Goal: Information Seeking & Learning: Check status

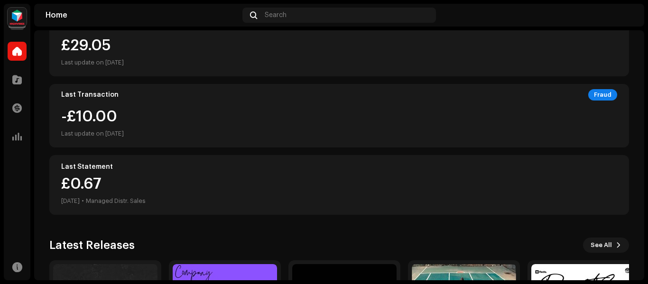
scroll to position [141, 0]
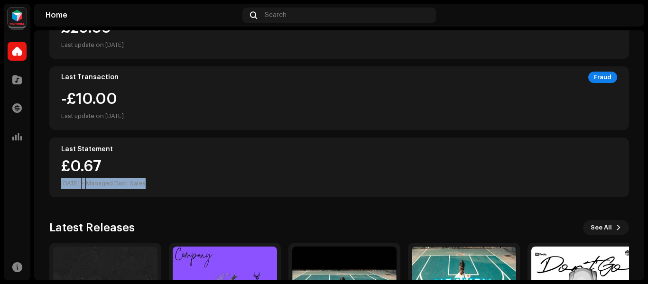
drag, startPoint x: 647, startPoint y: 158, endPoint x: 642, endPoint y: 187, distance: 28.9
click at [642, 187] on div "Therealmusic Distro Home Catalog Transactions Analytics Resources Home Search H…" at bounding box center [324, 142] width 648 height 284
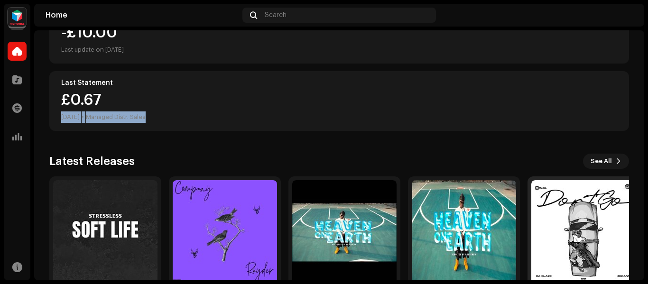
click at [569, 237] on img at bounding box center [584, 232] width 104 height 104
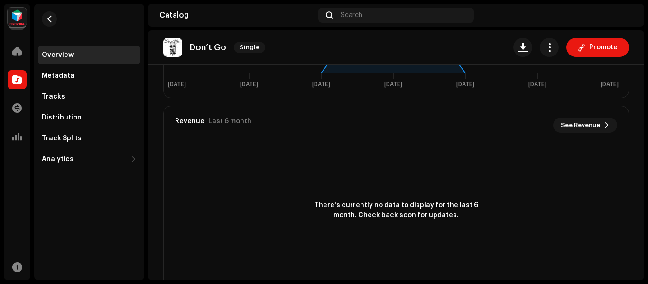
scroll to position [309, 0]
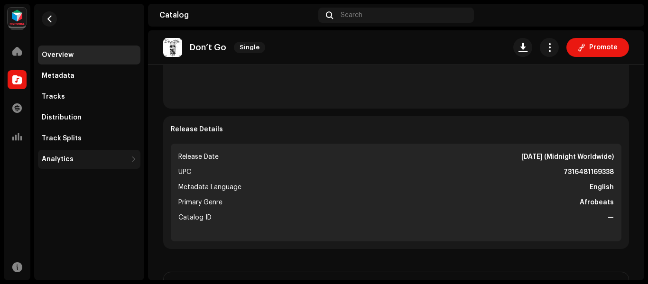
click at [52, 169] on div "Analytics" at bounding box center [89, 159] width 103 height 19
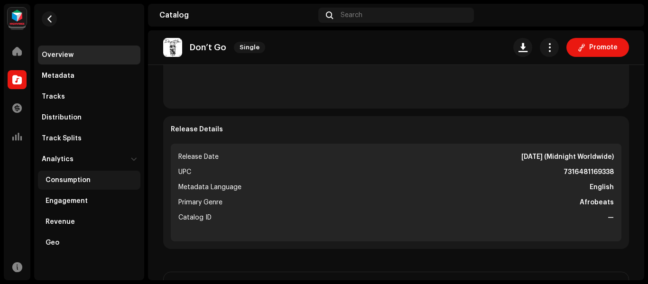
click at [90, 181] on div "Consumption" at bounding box center [91, 181] width 91 height 8
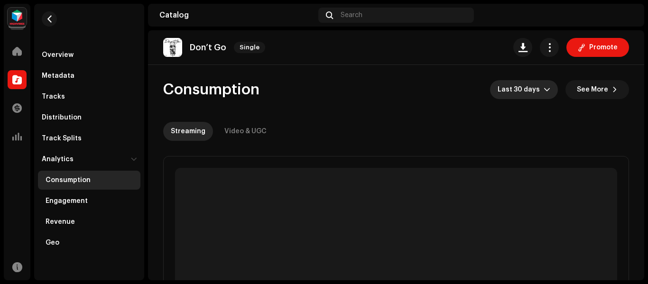
click at [508, 87] on span "Last 30 days" at bounding box center [521, 89] width 46 height 19
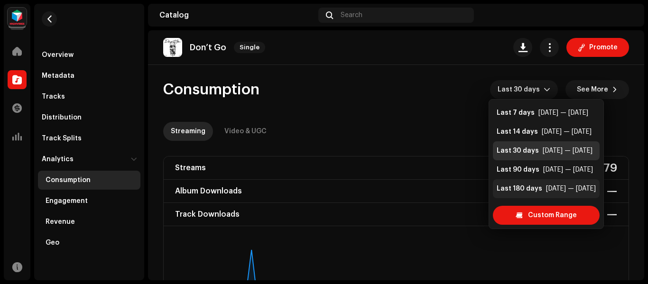
click at [521, 190] on div "Last 180 days" at bounding box center [520, 188] width 46 height 9
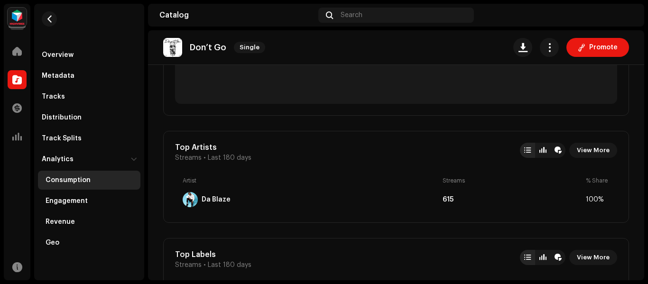
scroll to position [509, 0]
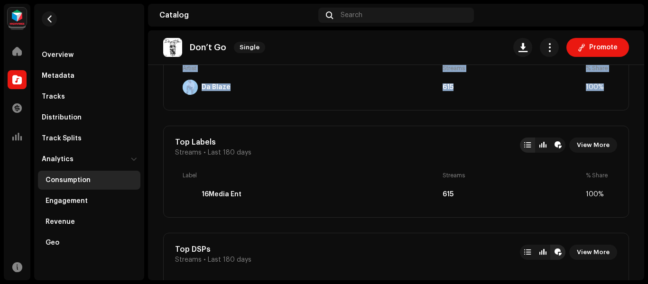
click at [647, 102] on div "Therealmusic Distro Home Catalog Transactions Analytics Resources Overview Meta…" at bounding box center [324, 142] width 648 height 284
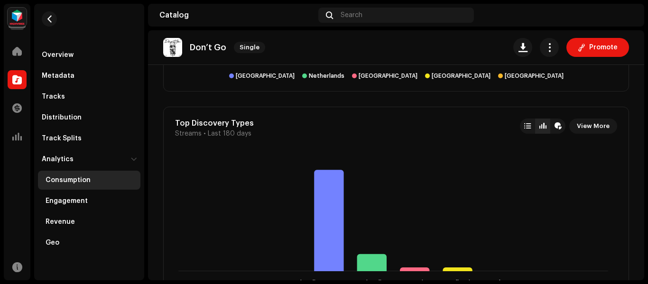
scroll to position [1091, 0]
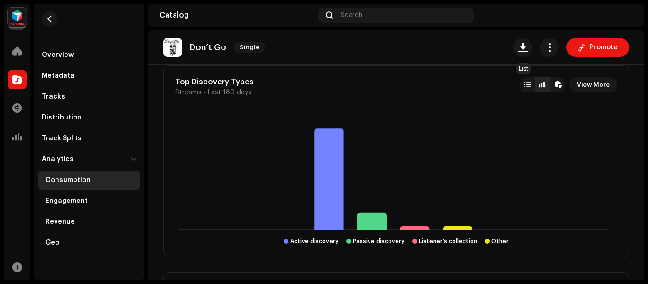
click at [527, 84] on div at bounding box center [527, 84] width 15 height 15
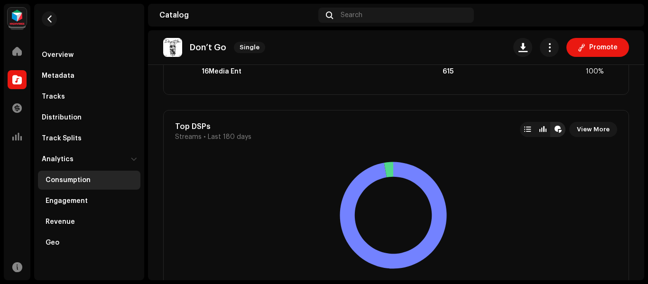
scroll to position [580, 0]
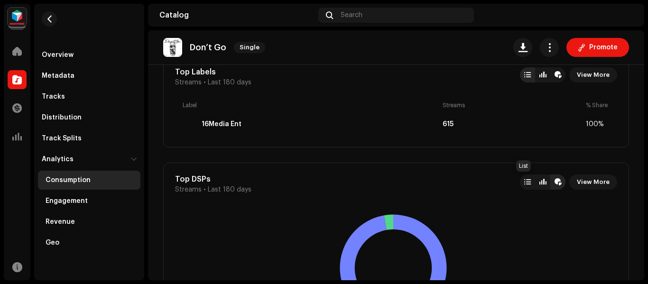
click at [520, 188] on div at bounding box center [527, 182] width 15 height 15
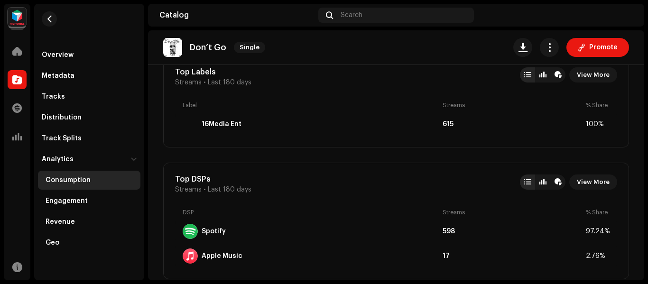
click at [643, 115] on div "Therealmusic Distro Home Catalog Transactions Analytics Resources Overview Meta…" at bounding box center [324, 142] width 648 height 284
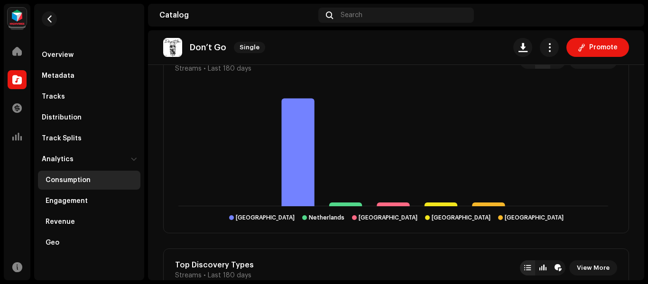
scroll to position [751, 0]
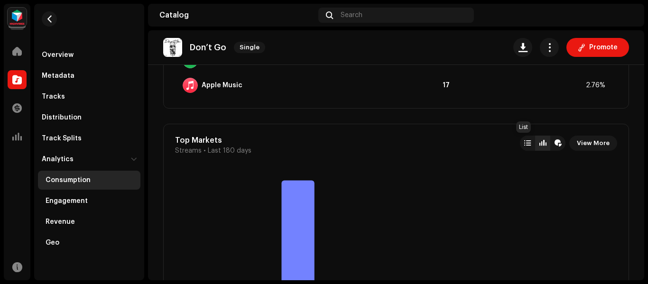
click at [520, 144] on div at bounding box center [527, 143] width 15 height 15
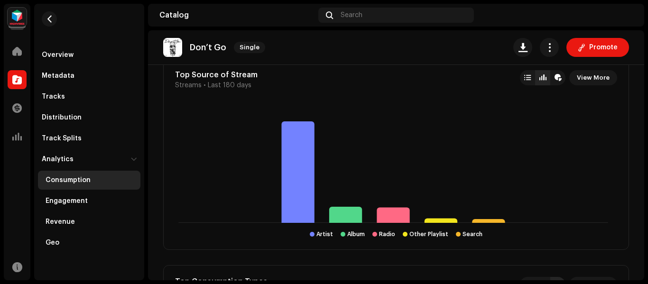
scroll to position [1219, 0]
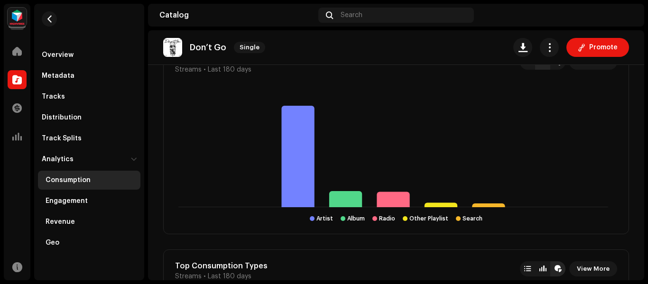
drag, startPoint x: 648, startPoint y: 197, endPoint x: 641, endPoint y: 187, distance: 11.6
click at [641, 187] on div "Therealmusic Distro Home Catalog Transactions Analytics Resources Overview Meta…" at bounding box center [324, 142] width 648 height 284
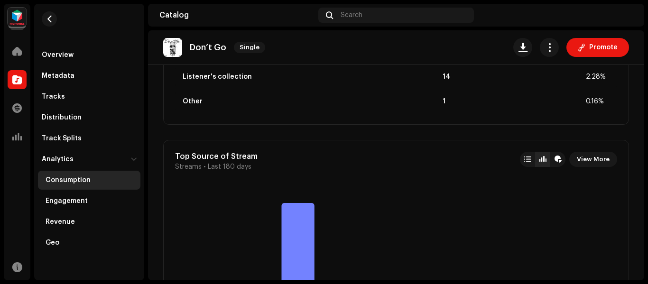
scroll to position [1161, 0]
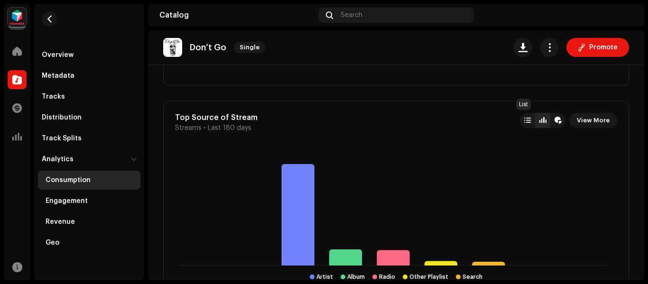
click at [520, 120] on div at bounding box center [527, 120] width 15 height 15
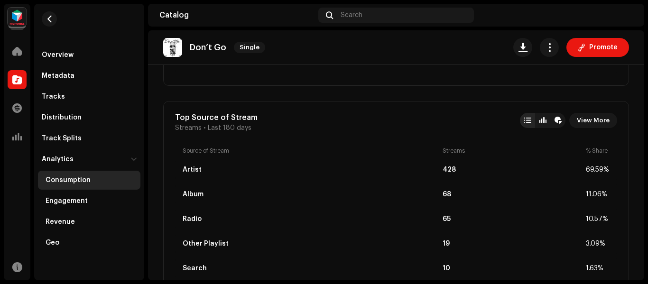
drag, startPoint x: 648, startPoint y: 183, endPoint x: 647, endPoint y: 192, distance: 9.1
click at [647, 192] on div "Therealmusic Distro Home Catalog Transactions Analytics Resources Overview Meta…" at bounding box center [324, 142] width 648 height 284
drag, startPoint x: 647, startPoint y: 192, endPoint x: 648, endPoint y: 207, distance: 15.7
click at [648, 207] on div "Therealmusic Distro Home Catalog Transactions Analytics Resources Overview Meta…" at bounding box center [324, 142] width 648 height 284
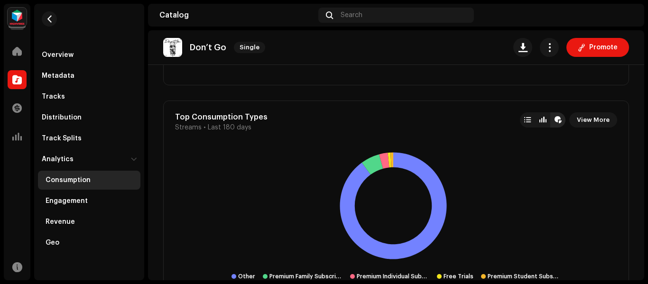
scroll to position [1383, 0]
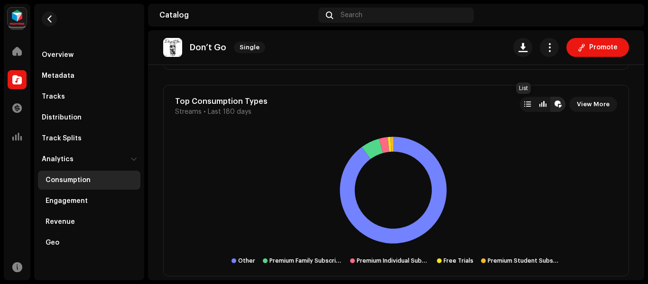
click at [525, 104] on div at bounding box center [528, 105] width 7 height 8
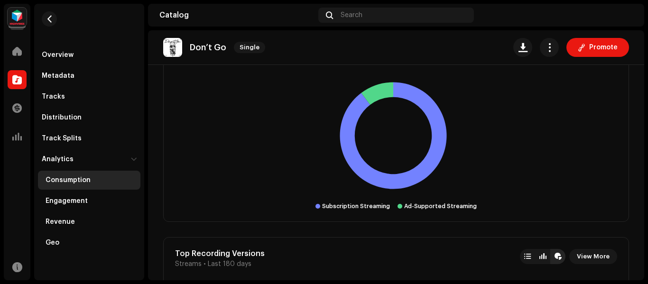
scroll to position [1581, 0]
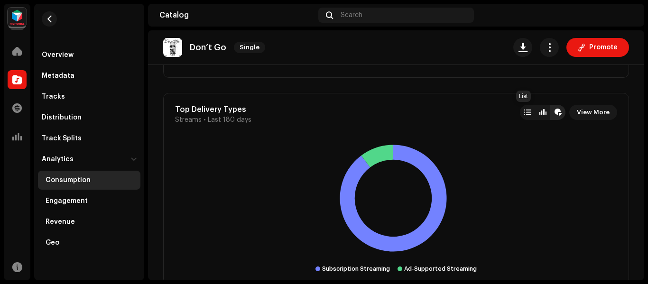
click at [520, 119] on div at bounding box center [527, 112] width 15 height 15
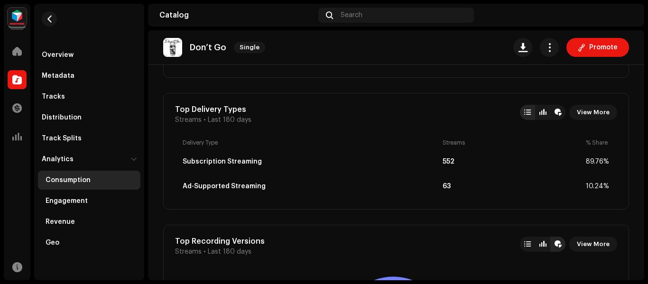
scroll to position [1732, 0]
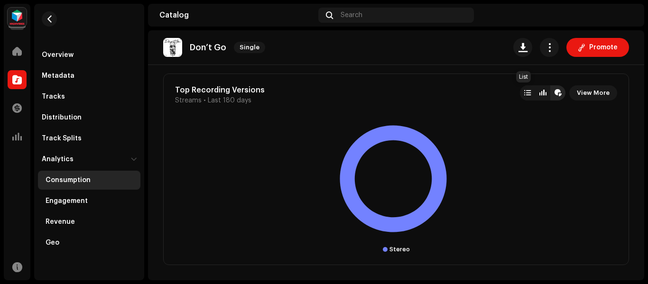
click at [525, 93] on div at bounding box center [528, 93] width 7 height 8
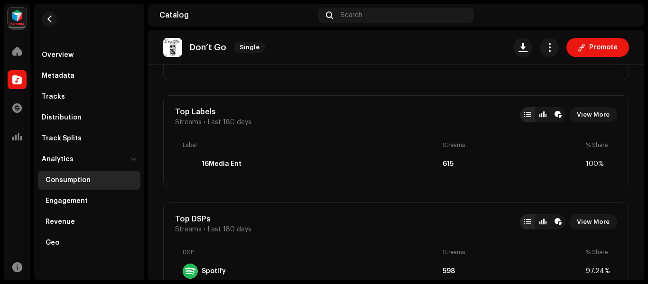
scroll to position [0, 0]
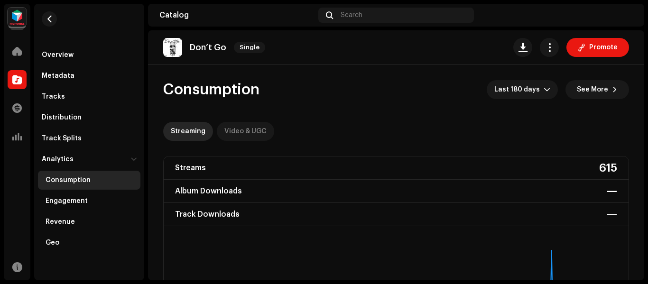
click at [229, 130] on div "Video & UGC" at bounding box center [246, 131] width 42 height 19
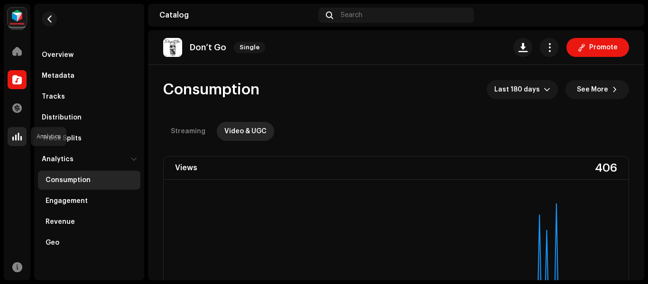
click at [18, 129] on div at bounding box center [17, 136] width 19 height 19
click at [13, 140] on span at bounding box center [16, 137] width 9 height 8
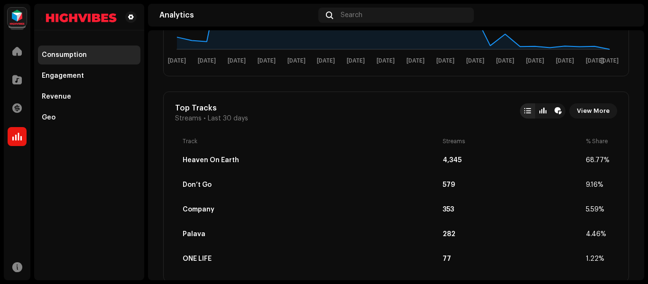
scroll to position [20, 0]
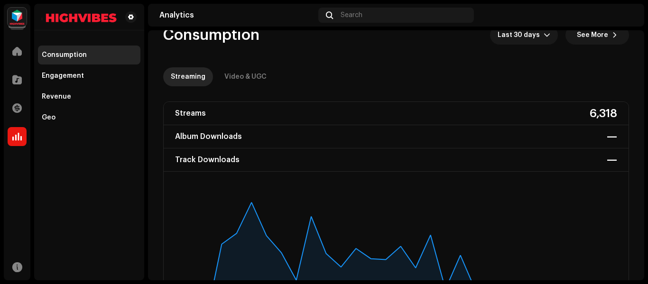
drag, startPoint x: 647, startPoint y: 48, endPoint x: 647, endPoint y: 38, distance: 9.5
click at [647, 38] on div "Therealmusic Distro Home Catalog Transactions Analytics Resources Consumption E…" at bounding box center [324, 142] width 648 height 284
drag, startPoint x: 647, startPoint y: 38, endPoint x: 643, endPoint y: 43, distance: 6.1
click at [643, 43] on div "Therealmusic Distro Home Catalog Transactions Analytics Resources Consumption E…" at bounding box center [324, 142] width 648 height 284
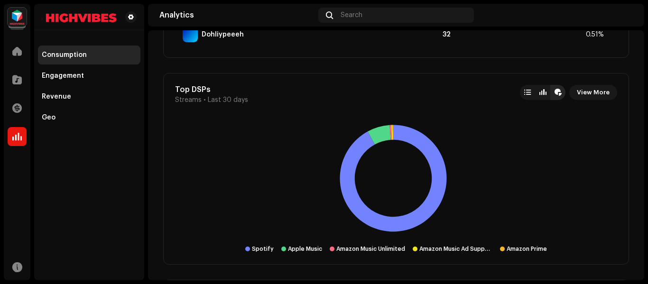
scroll to position [1421, 0]
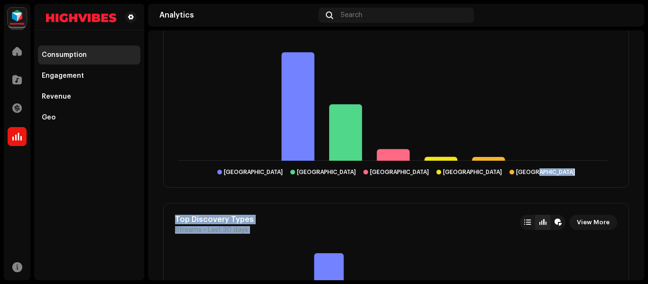
drag, startPoint x: 648, startPoint y: 178, endPoint x: 648, endPoint y: 226, distance: 48.4
click at [648, 226] on div "Therealmusic Distro Home Catalog Transactions Analytics Resources Consumption E…" at bounding box center [324, 142] width 648 height 284
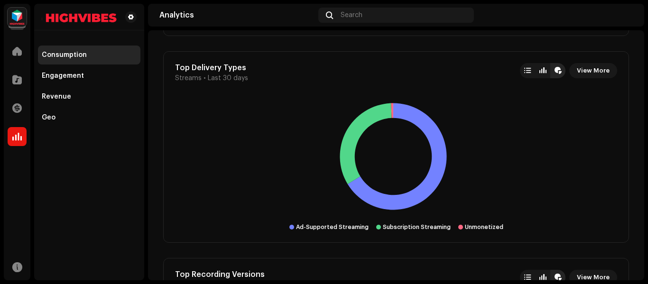
scroll to position [2378, 0]
